Goal: Task Accomplishment & Management: Manage account settings

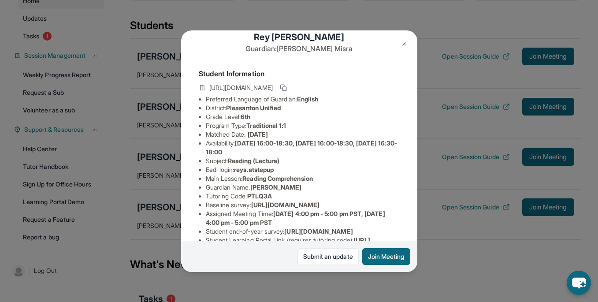
scroll to position [22, 0]
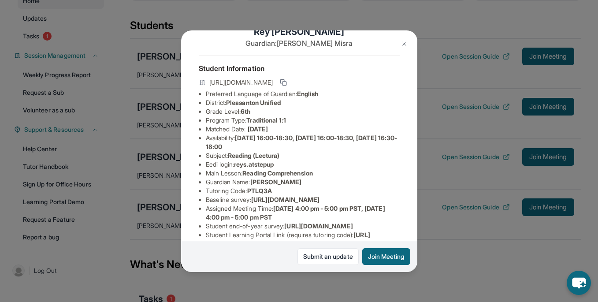
click at [405, 41] on img at bounding box center [403, 43] width 7 height 7
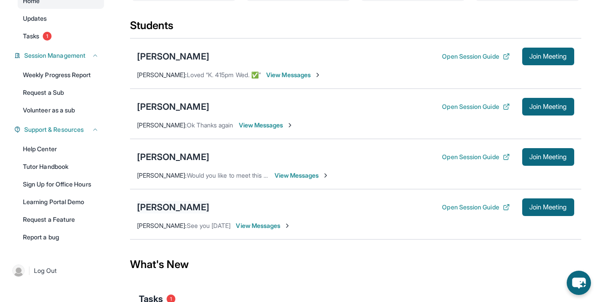
click at [177, 211] on div "[PERSON_NAME]" at bounding box center [173, 207] width 72 height 12
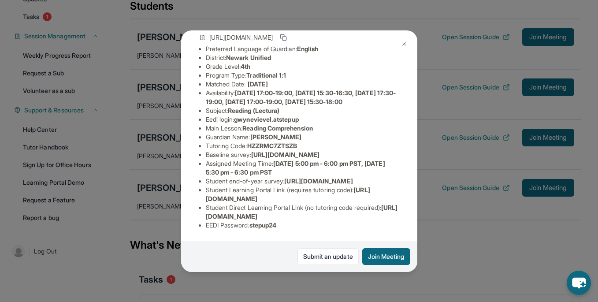
scroll to position [111, 0]
drag, startPoint x: 362, startPoint y: 197, endPoint x: 200, endPoint y: 199, distance: 162.6
click at [200, 199] on ul "Preferred Language of Guardian: English District: Newark Unified Grade Level: 4…" at bounding box center [299, 136] width 201 height 185
copy span "https://student-portal.stepuptutoring.org/student"
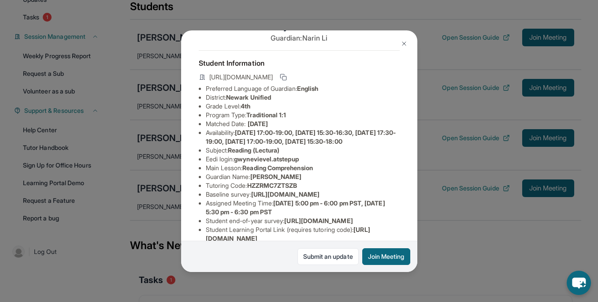
scroll to position [21, 0]
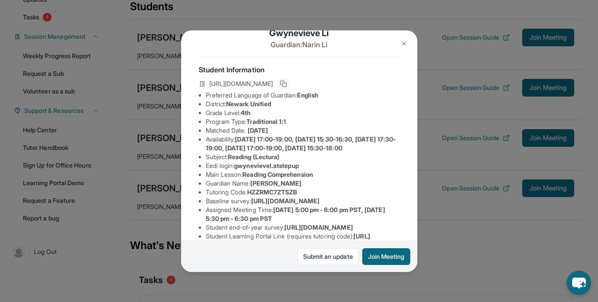
click at [289, 81] on button at bounding box center [283, 83] width 11 height 11
click at [285, 85] on icon at bounding box center [283, 83] width 5 height 3
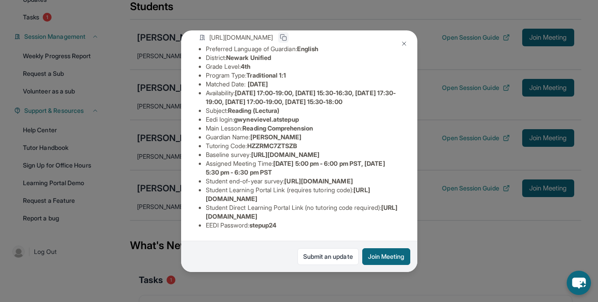
scroll to position [136, 0]
copy span "https://student-portal.stepuptutoring.org/student"
click at [401, 46] on img at bounding box center [403, 43] width 7 height 7
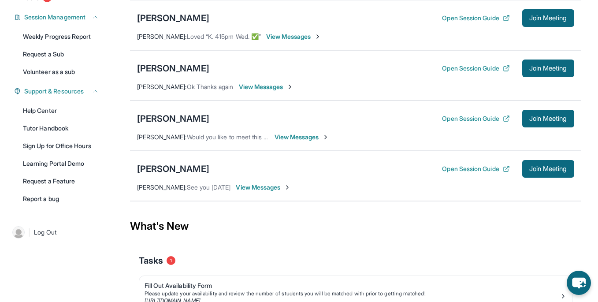
scroll to position [133, 0]
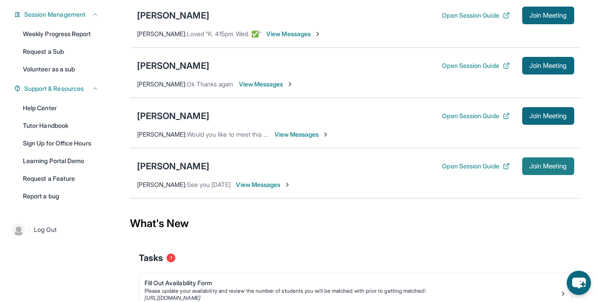
click at [538, 169] on span "Join Meeting" at bounding box center [548, 165] width 38 height 5
click at [181, 172] on div "[PERSON_NAME]" at bounding box center [173, 166] width 72 height 12
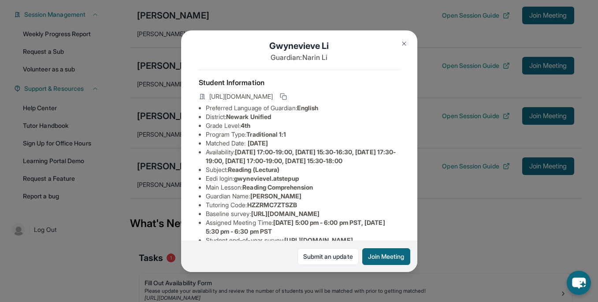
scroll to position [9, 0]
click at [284, 96] on icon at bounding box center [282, 95] width 4 height 4
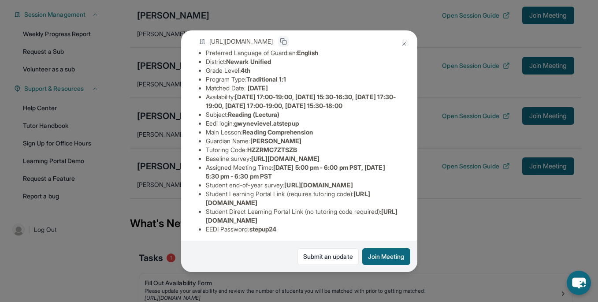
scroll to position [67, 0]
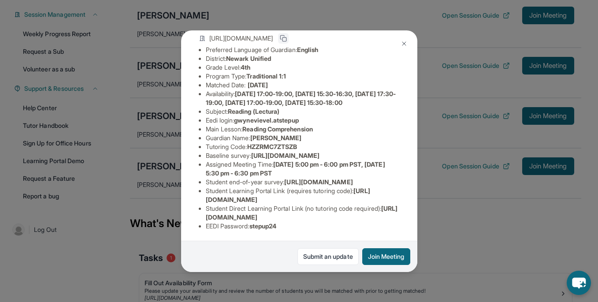
click at [319, 159] on span "https://airtable.com/apprlfn8WjpjBUn2G/shrK0QR6AaNyG5psY?prefill_Type%20of%20Fo…" at bounding box center [285, 155] width 68 height 7
copy li "Baseline survey : https://airtable.com/apprlfn8WjpjBUn2G/shrK0QR6AaNyG5psY?pref…"
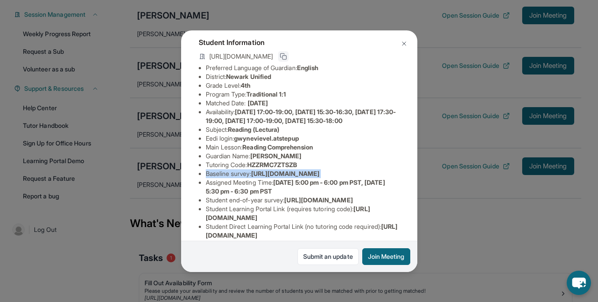
scroll to position [48, 2]
click at [266, 168] on span "HZZRMC7ZTSZB" at bounding box center [272, 164] width 50 height 7
copy span "HZZRMC7ZTSZB"
click at [274, 168] on span "HZZRMC7ZTSZB" at bounding box center [272, 164] width 50 height 7
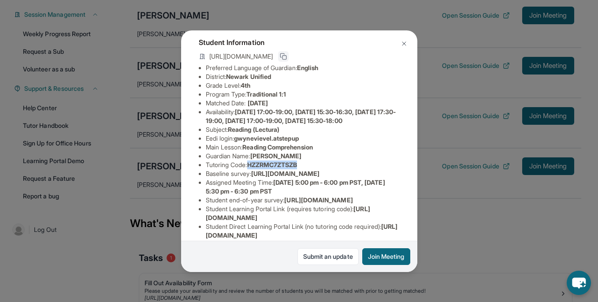
click at [274, 168] on span "HZZRMC7ZTSZB" at bounding box center [272, 164] width 50 height 7
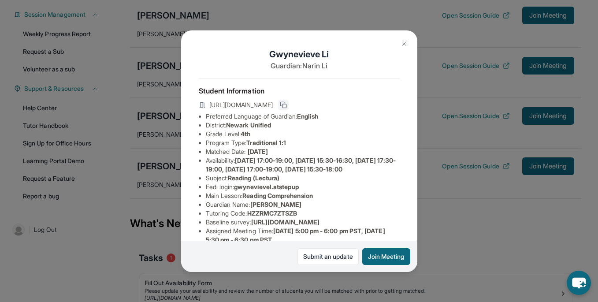
click at [273, 109] on span "https://student-portal.stepuptutoring.org/student/HZZRMC,7ZTSZB" at bounding box center [240, 104] width 63 height 9
copy span "7ZTSZB"
click at [289, 104] on button at bounding box center [283, 105] width 11 height 11
copy span "7ZTSZB"
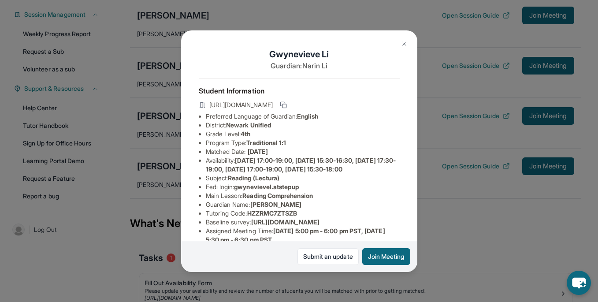
click at [273, 109] on span "https://student-portal.stepuptutoring.org/student/HZZRMC,7ZTSZB" at bounding box center [240, 104] width 63 height 9
copy span "HZZRMC"
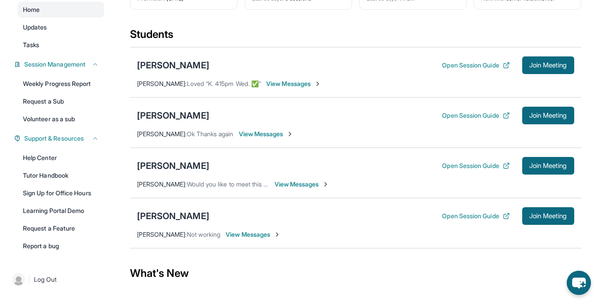
scroll to position [104, 0]
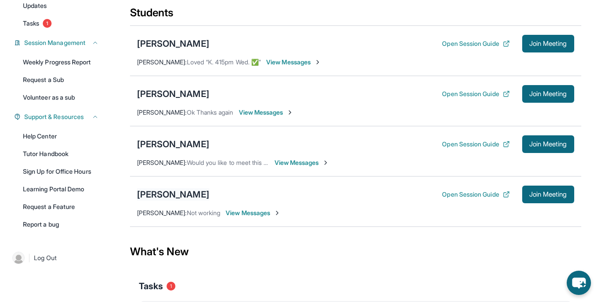
click at [180, 200] on div "[PERSON_NAME]" at bounding box center [173, 194] width 72 height 12
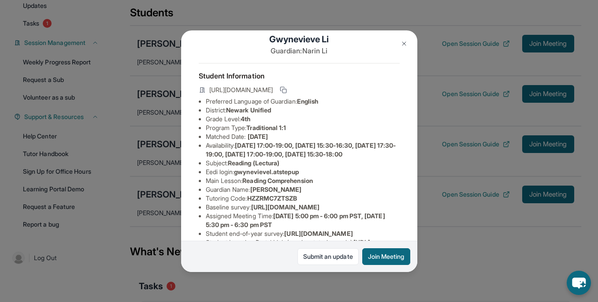
scroll to position [17, 0]
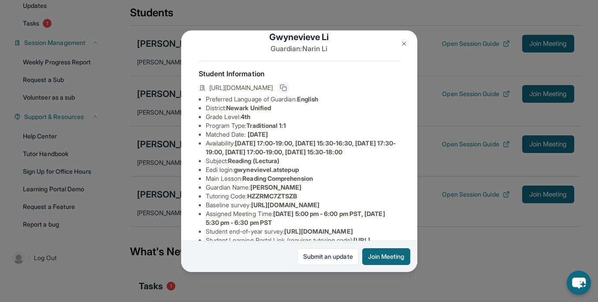
click at [287, 91] on icon at bounding box center [283, 87] width 7 height 7
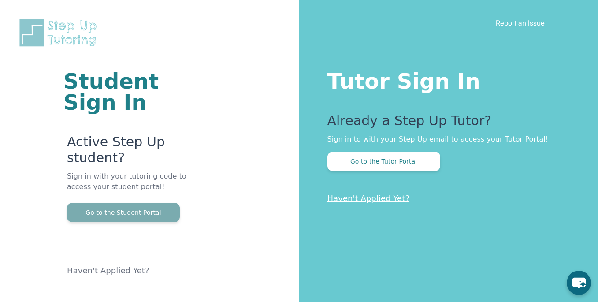
click at [140, 216] on button "Go to the Student Portal" at bounding box center [123, 212] width 113 height 19
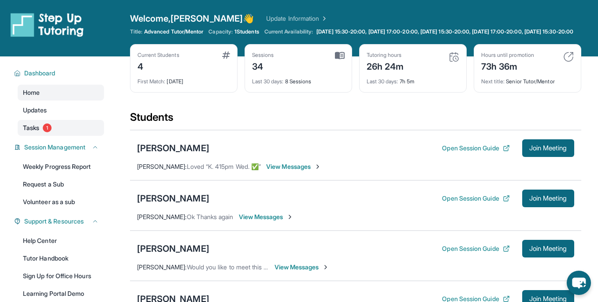
click at [50, 136] on link "Tasks 1" at bounding box center [61, 128] width 86 height 16
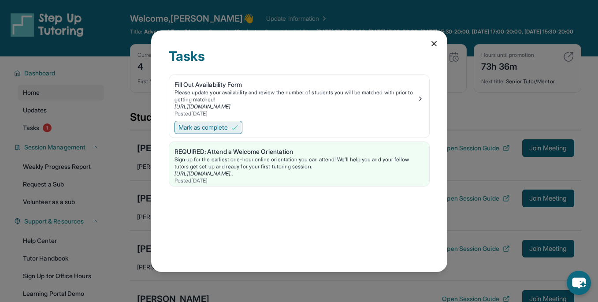
click at [228, 126] on span "Mark as complete" at bounding box center [202, 127] width 49 height 9
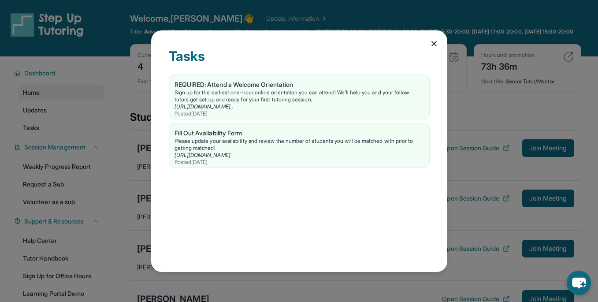
click at [435, 40] on icon at bounding box center [433, 43] width 9 height 9
